Goal: Transaction & Acquisition: Purchase product/service

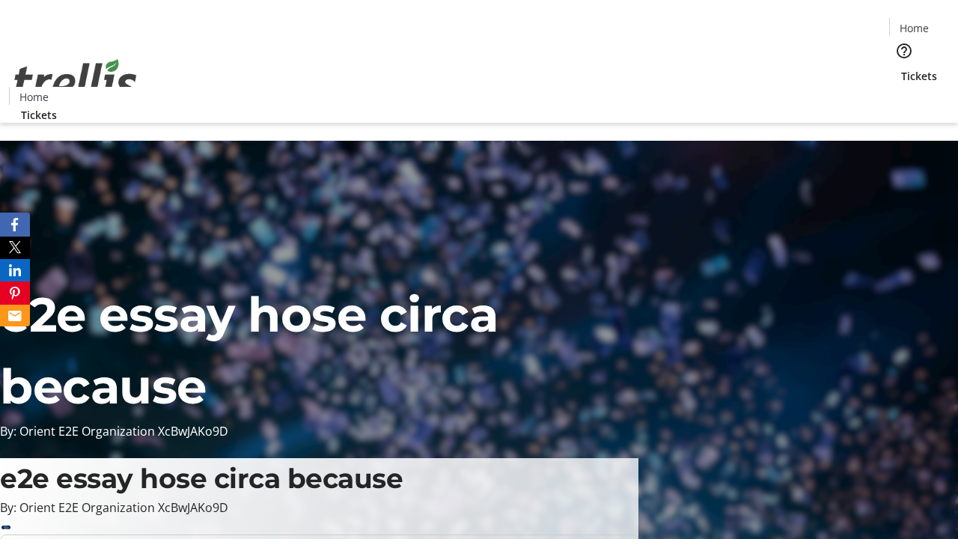
click at [901, 68] on span "Tickets" at bounding box center [919, 76] width 36 height 16
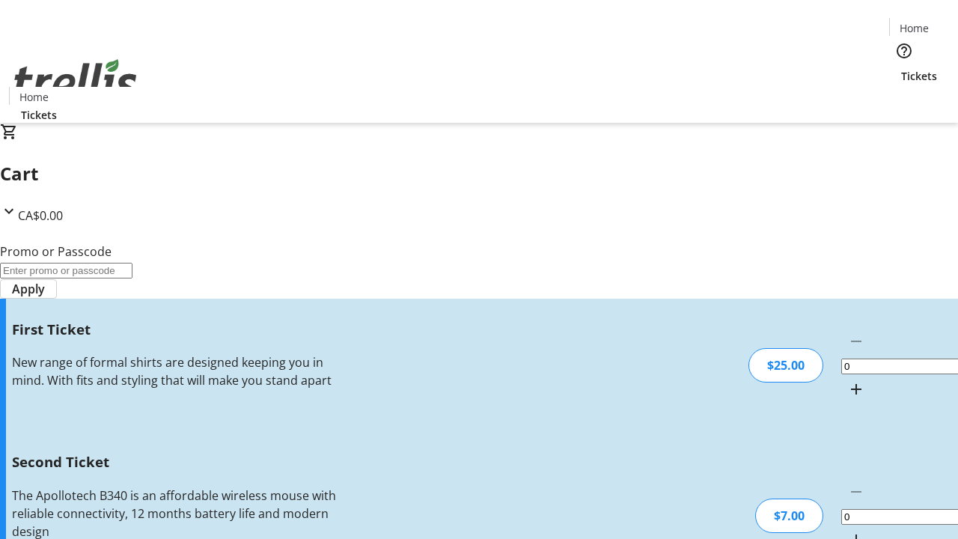
click at [847, 380] on mat-icon "Increment by one" at bounding box center [856, 389] width 18 height 18
type input "1"
click at [847, 530] on mat-icon "Increment by one" at bounding box center [856, 539] width 18 height 18
type input "2"
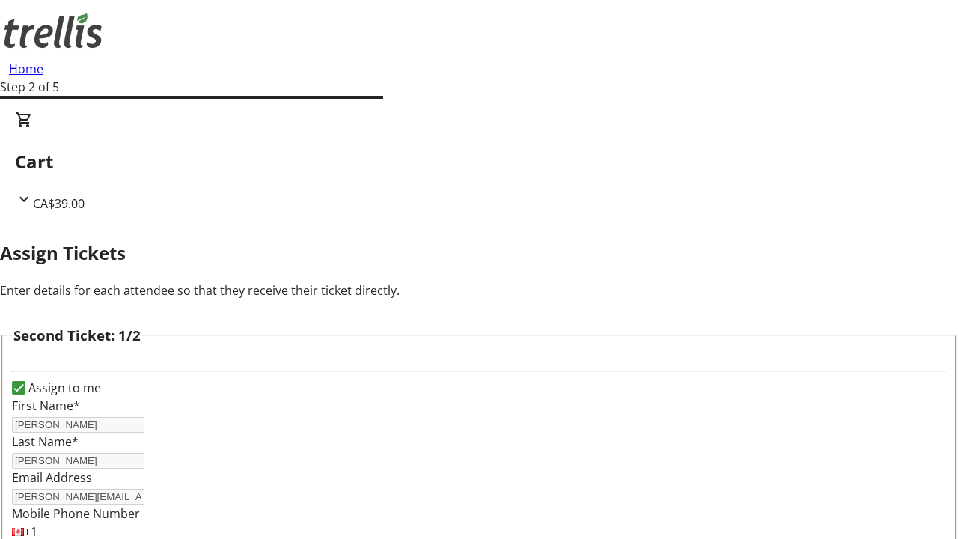
type input "[PERSON_NAME]"
type input "Mante"
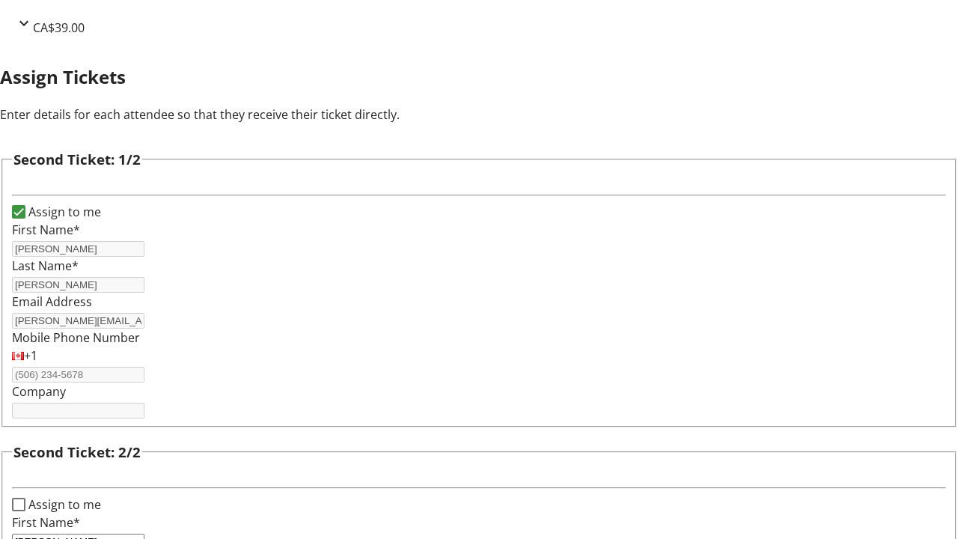
scroll to position [245, 0]
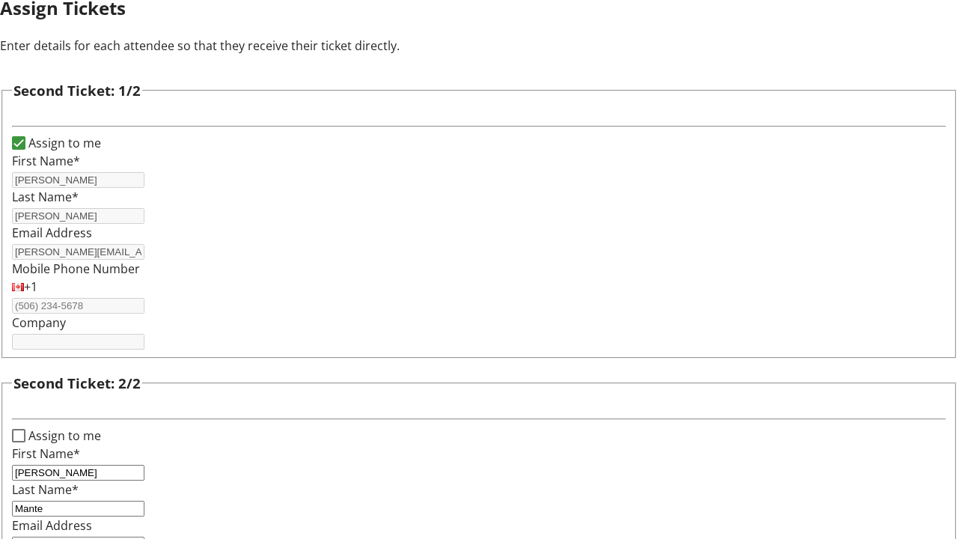
type input "[PERSON_NAME][EMAIL_ADDRESS][DOMAIN_NAME]"
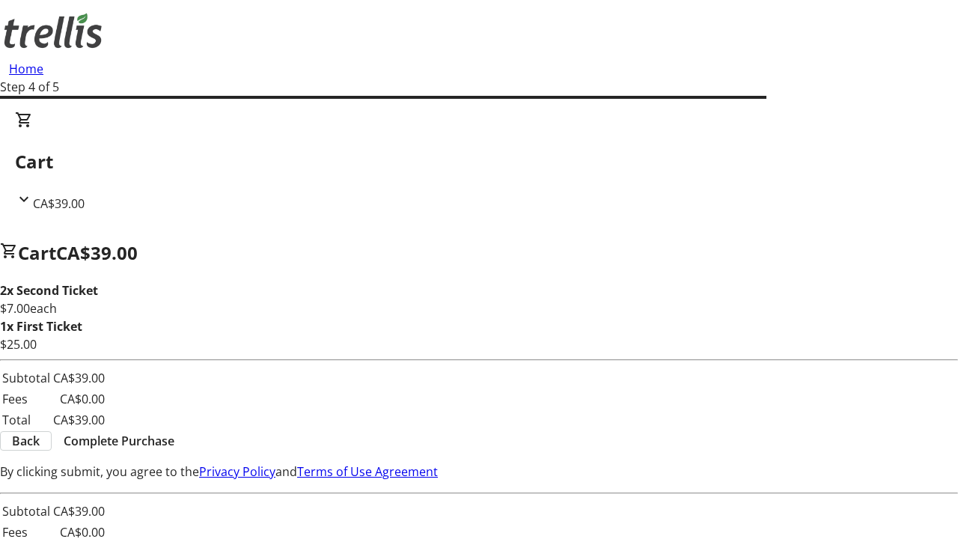
click at [40, 443] on span "Back" at bounding box center [26, 441] width 28 height 18
